Goal: Entertainment & Leisure: Consume media (video, audio)

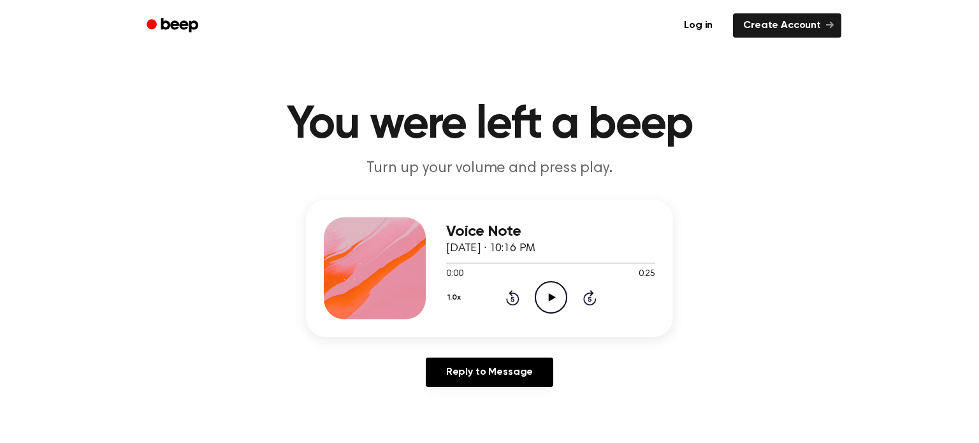
click at [536, 291] on circle at bounding box center [551, 297] width 31 height 31
click at [546, 297] on icon "Play Audio" at bounding box center [551, 297] width 33 height 33
click at [514, 237] on h3 "Voice Note" at bounding box center [550, 231] width 209 height 17
click at [539, 298] on icon "Play Audio" at bounding box center [551, 297] width 33 height 33
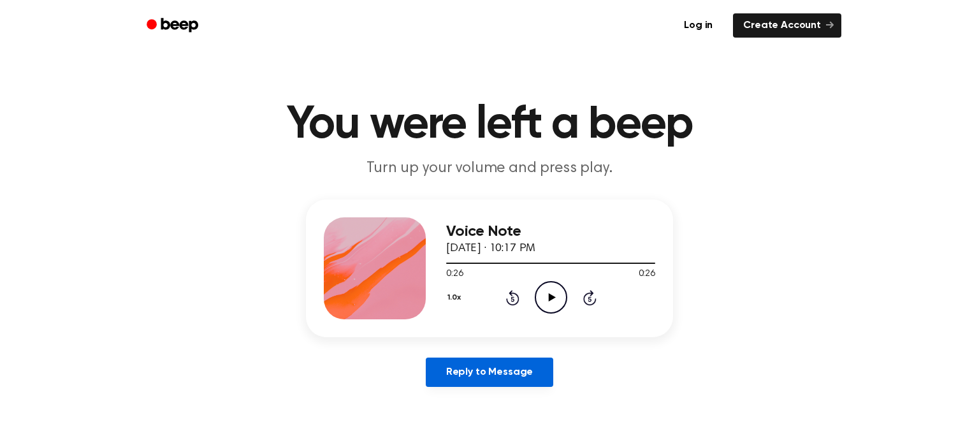
click at [512, 372] on link "Reply to Message" at bounding box center [490, 372] width 128 height 29
